Goal: Check status

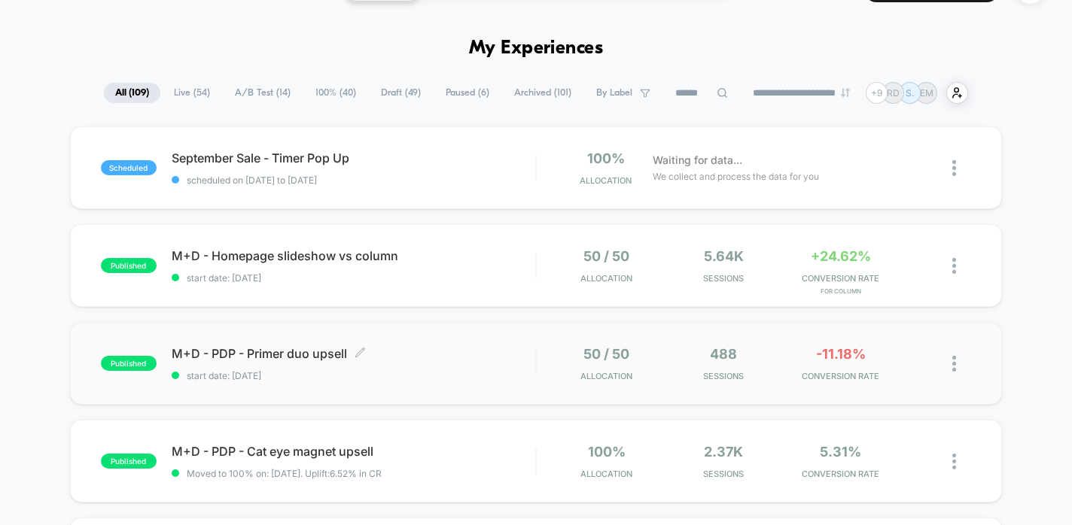
scroll to position [56, 0]
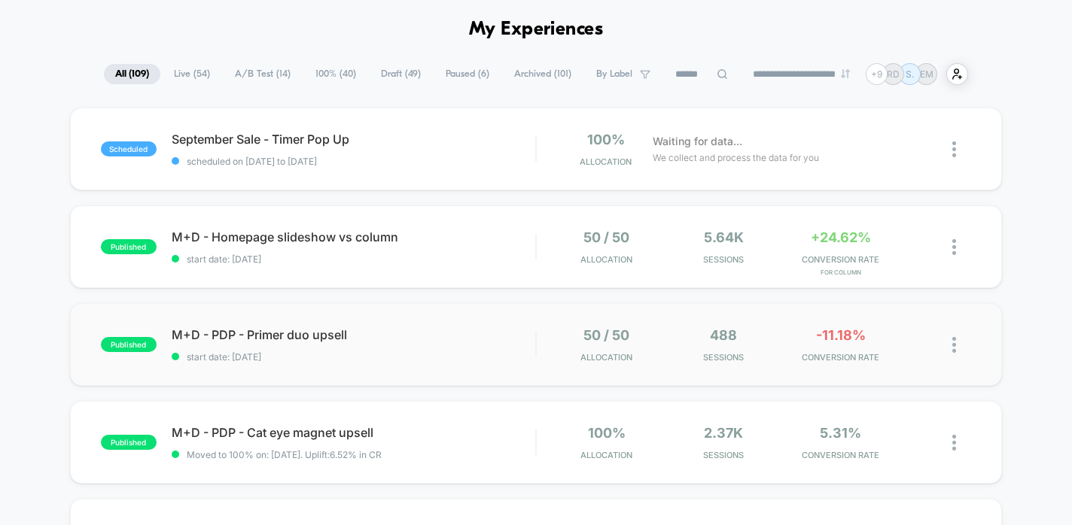
click at [953, 339] on img at bounding box center [954, 345] width 4 height 16
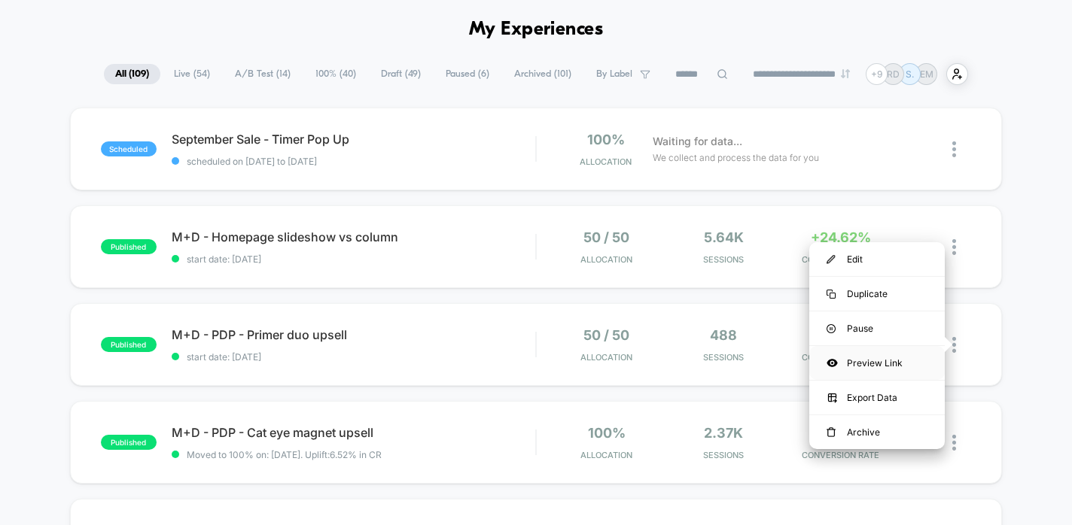
click at [902, 361] on div "Preview Link" at bounding box center [876, 363] width 135 height 34
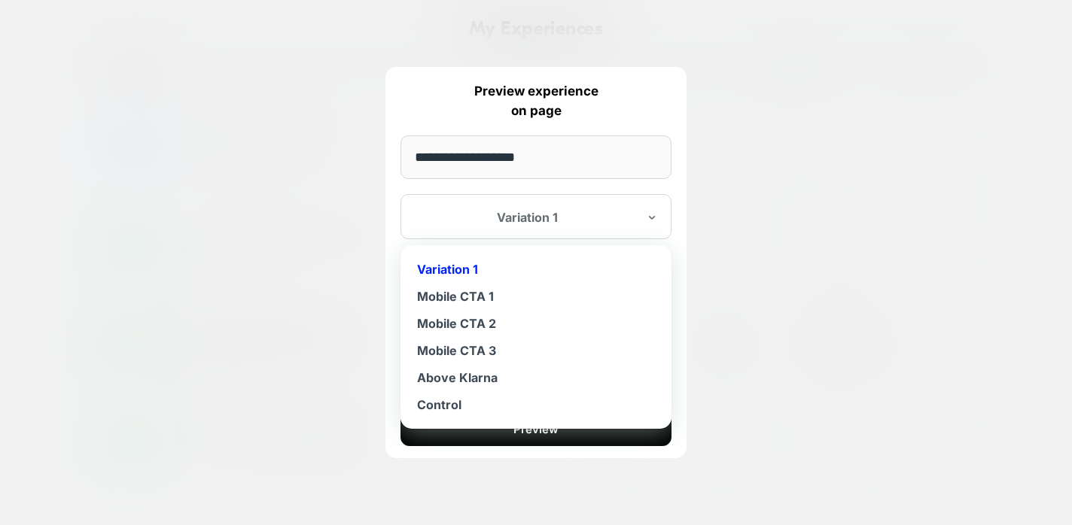
click at [617, 220] on div at bounding box center [526, 217] width 221 height 15
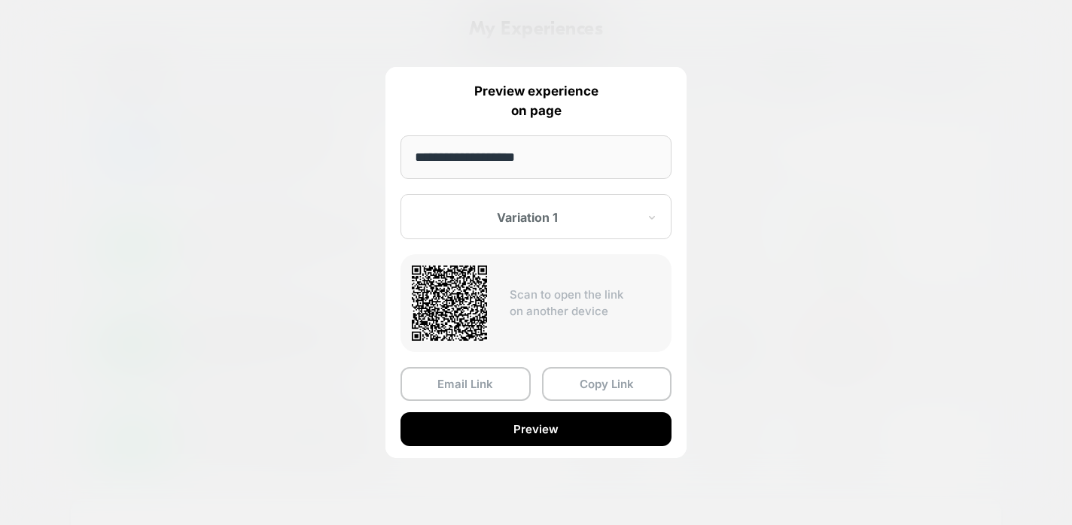
click at [833, 308] on div at bounding box center [536, 262] width 1072 height 525
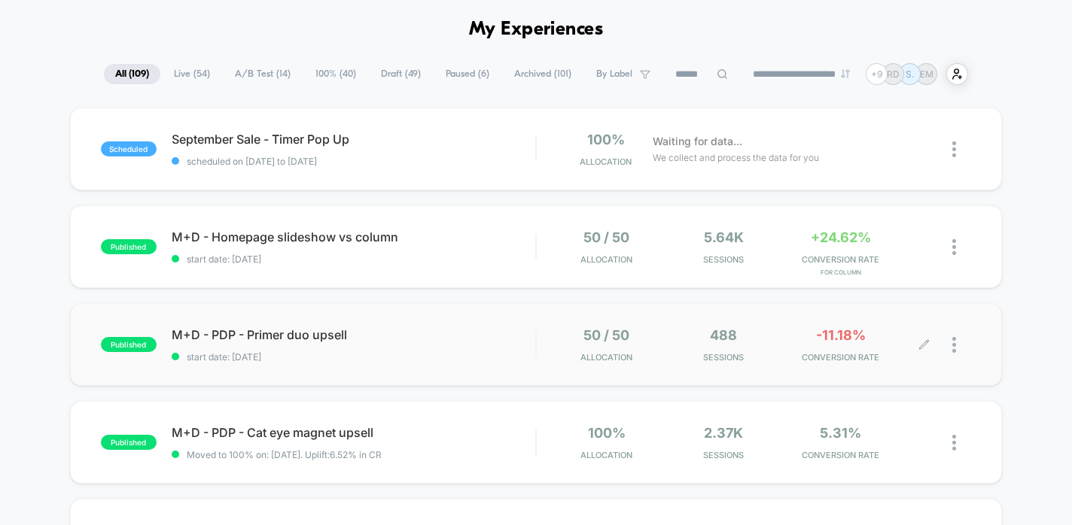
click at [950, 348] on div at bounding box center [947, 344] width 47 height 35
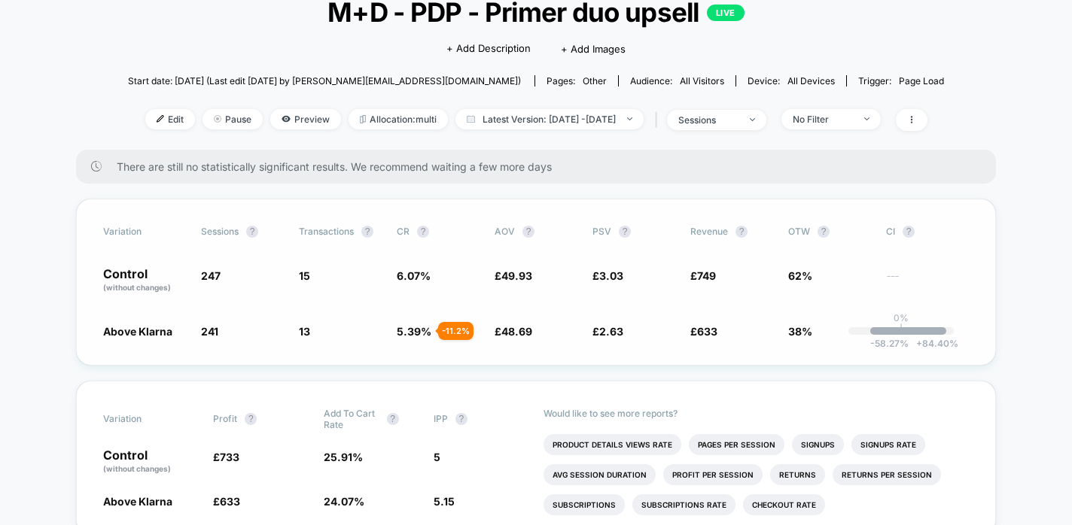
scroll to position [160, 0]
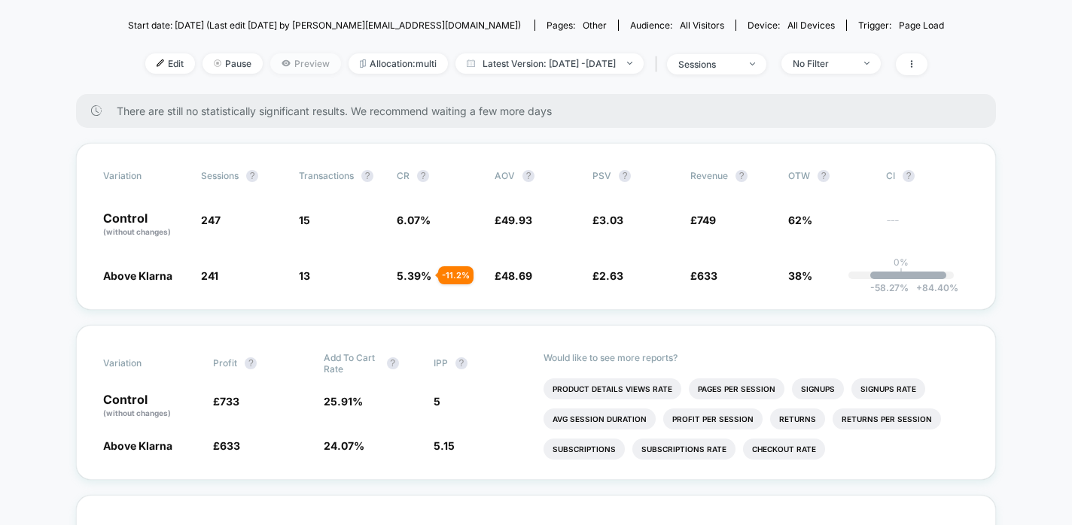
click at [289, 68] on span "Preview" at bounding box center [305, 63] width 71 height 20
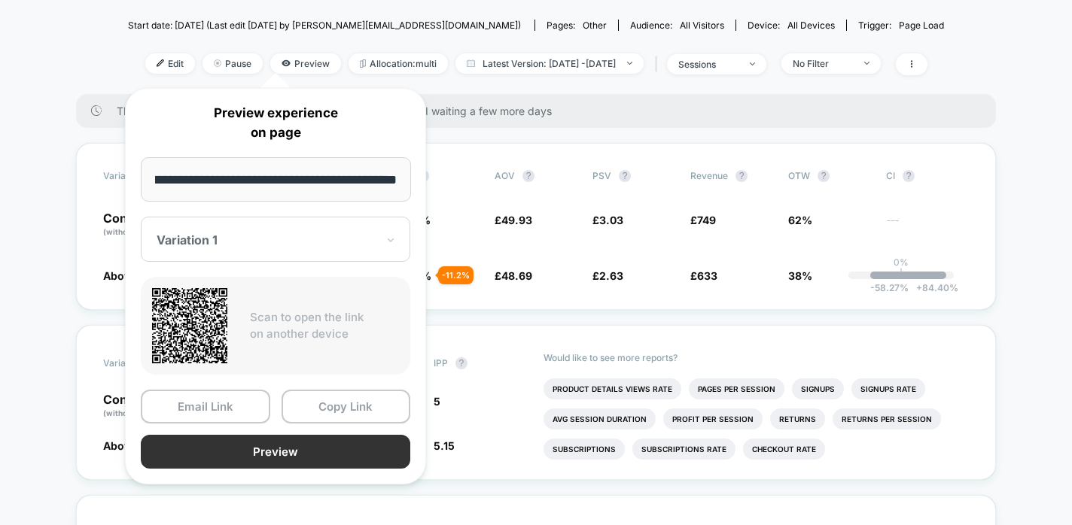
scroll to position [0, 0]
click at [339, 456] on button "Preview" at bounding box center [275, 452] width 269 height 34
